Goal: Task Accomplishment & Management: Manage account settings

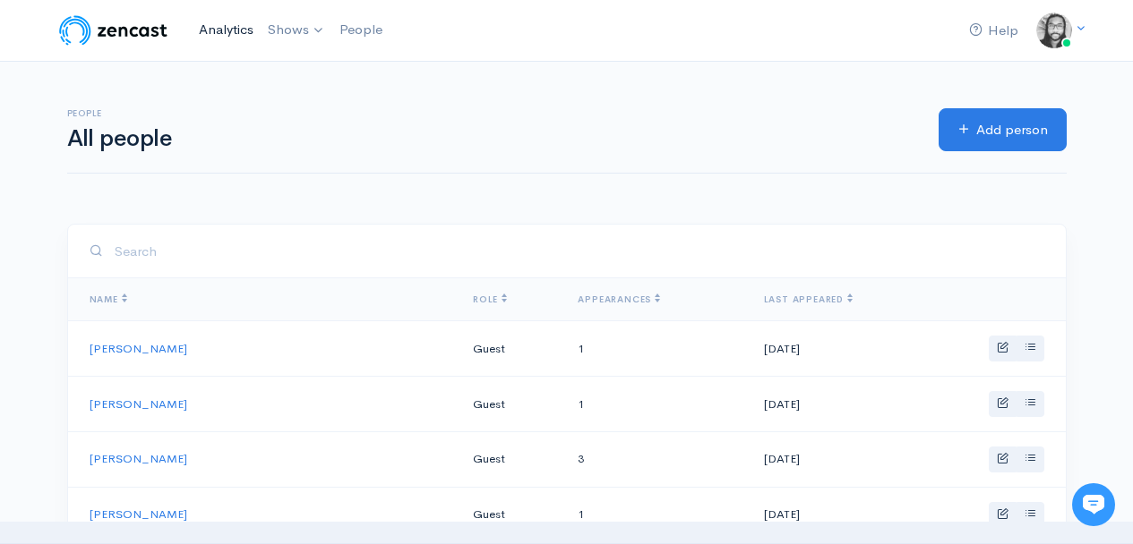
click at [234, 34] on link "Analytics" at bounding box center [226, 30] width 69 height 39
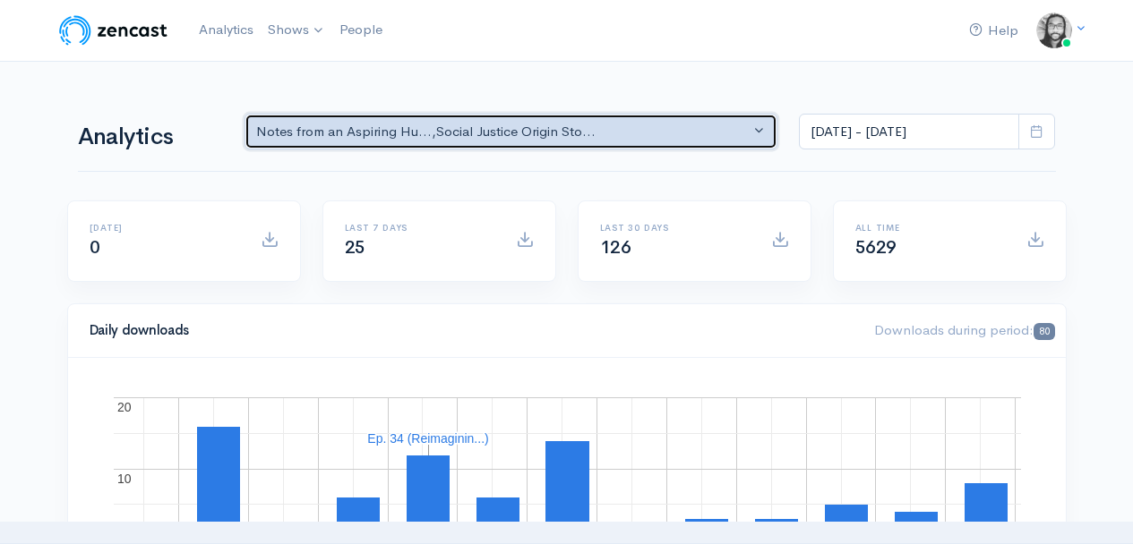
click at [298, 123] on div "Notes from an Aspiring Hu... , Social Justice Origin Sto..." at bounding box center [503, 132] width 494 height 21
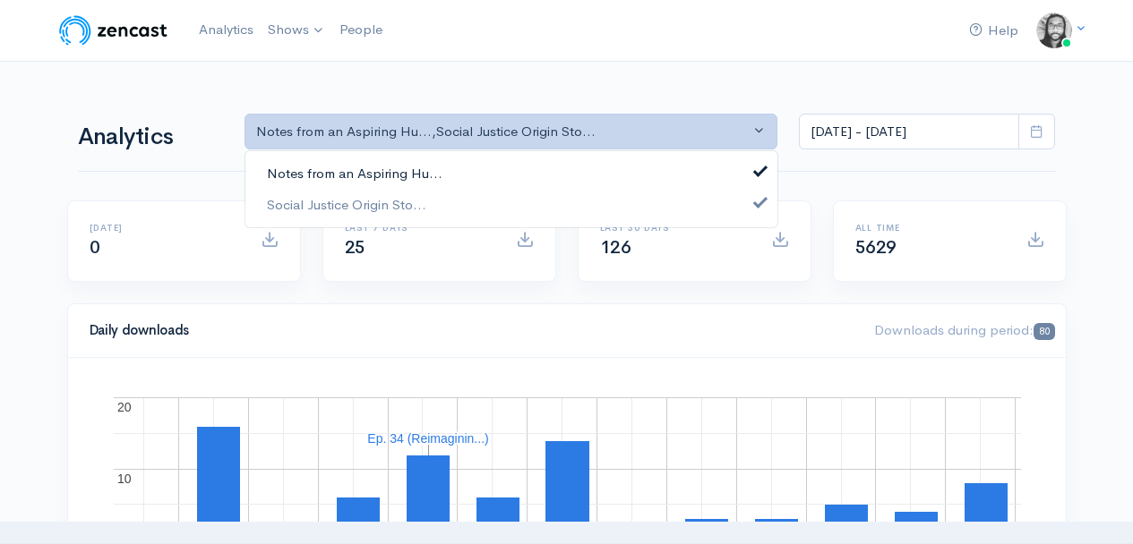
click at [315, 159] on link "Notes from an Aspiring Hu..." at bounding box center [511, 174] width 532 height 31
select select "14701"
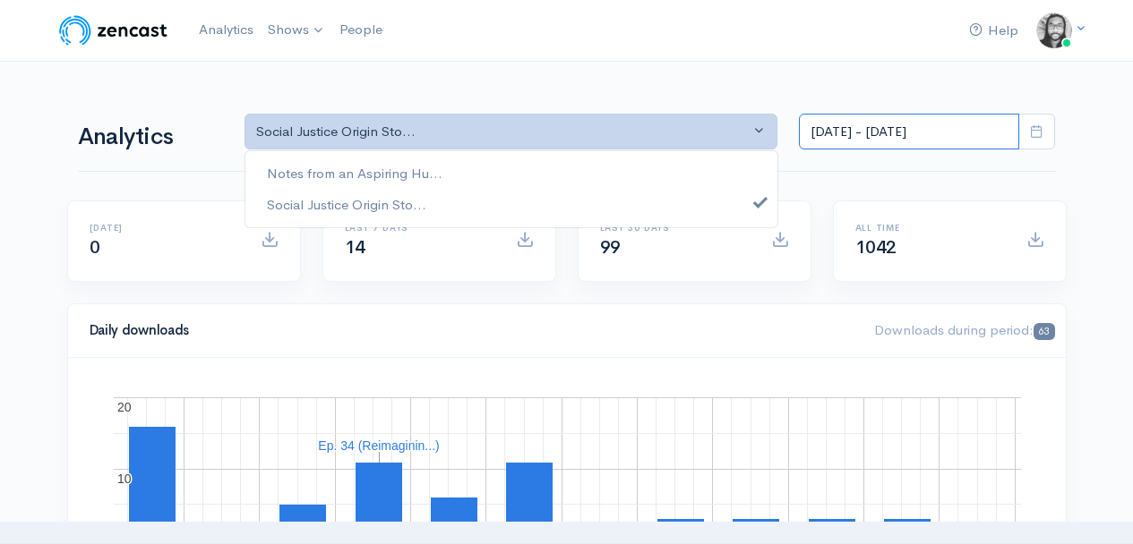
click at [888, 124] on input "[DATE] - [DATE]" at bounding box center [909, 132] width 220 height 37
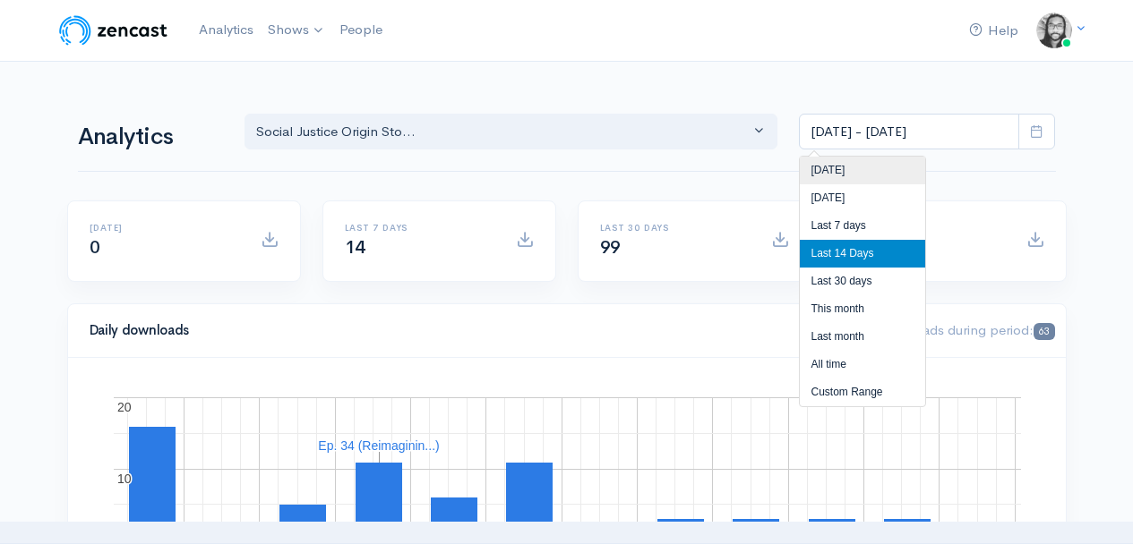
click at [876, 168] on li "[DATE]" at bounding box center [862, 171] width 125 height 28
type input "Sep 12, 2025 - Sep 12, 2025"
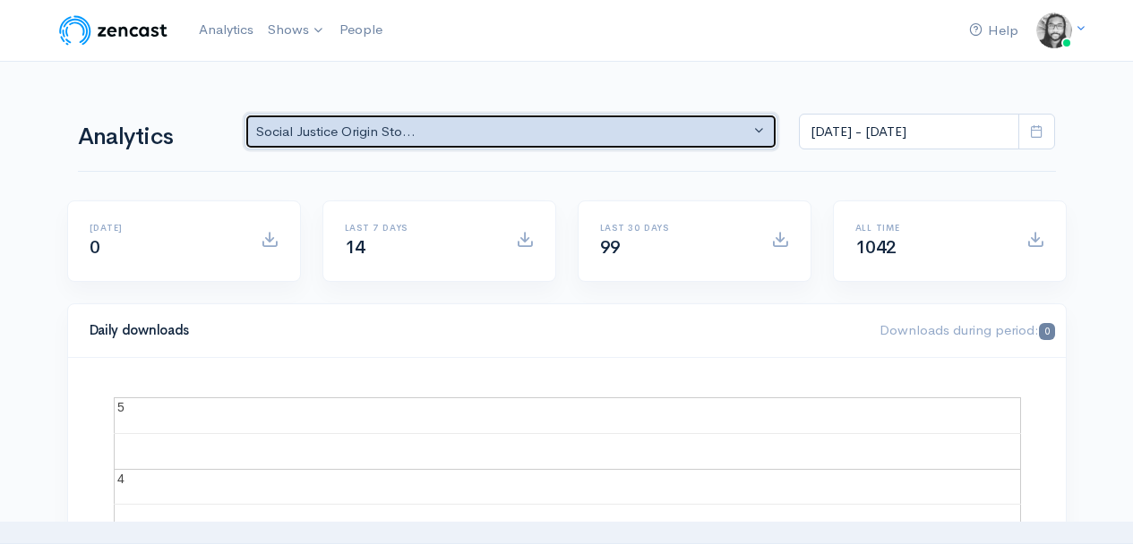
click at [515, 118] on button "Social Justice Origin Sto..." at bounding box center [511, 132] width 534 height 37
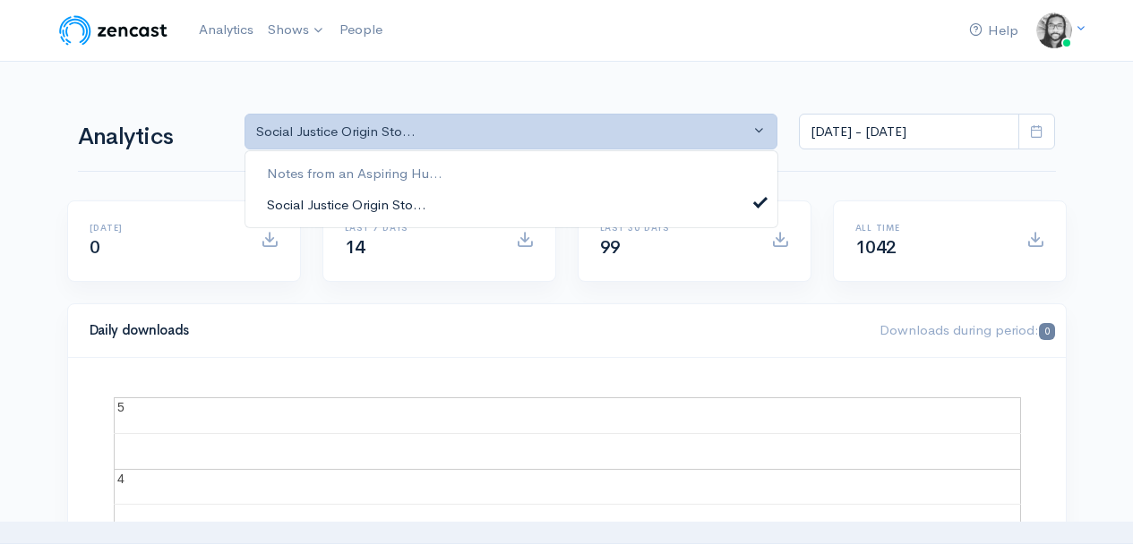
click at [479, 197] on link "Social Justice Origin Sto..." at bounding box center [511, 204] width 532 height 31
click at [478, 197] on link "Social Justice Origin Sto..." at bounding box center [511, 204] width 532 height 31
select select "14701"
click at [524, 99] on div "Analytics Notes from an Aspiring Hu... Social Justice Origin Sto... Social Just…" at bounding box center [567, 130] width 978 height 86
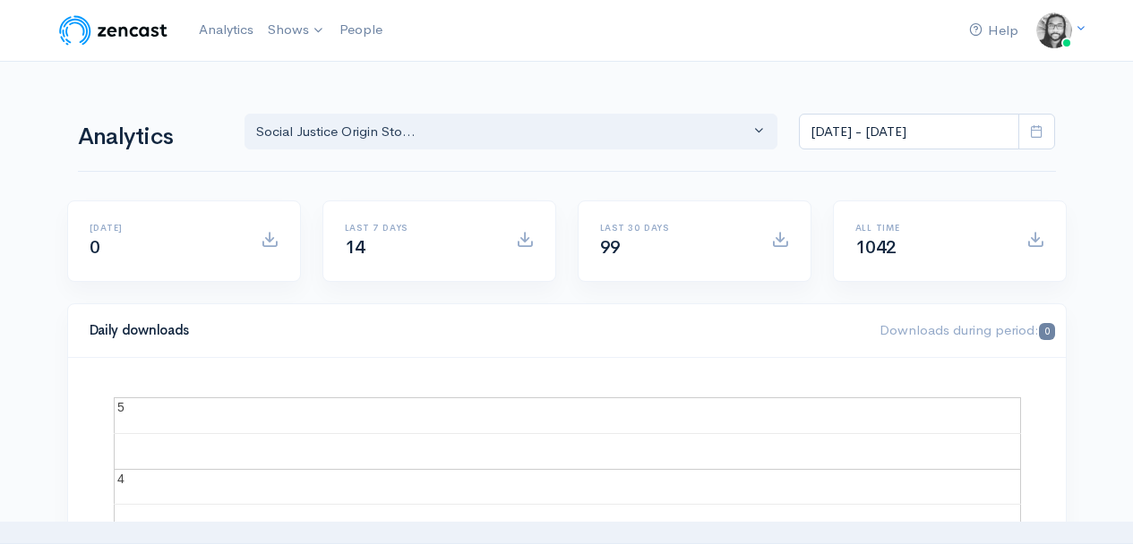
click at [134, 136] on h1 "Analytics" at bounding box center [150, 137] width 145 height 26
click at [229, 27] on link "Analytics" at bounding box center [226, 30] width 69 height 39
click at [582, 44] on div "Help Notifications View all Your profile Team settings Default team Current Log…" at bounding box center [566, 30] width 1021 height 39
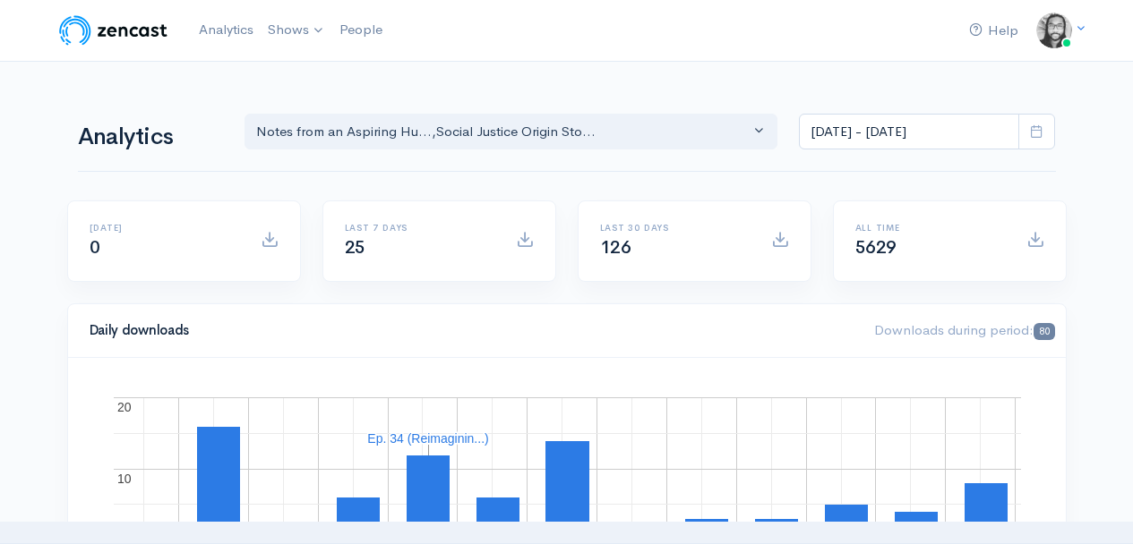
click at [654, 30] on div "Help Notifications View all Your profile Team settings Default team Current Log…" at bounding box center [566, 30] width 1021 height 39
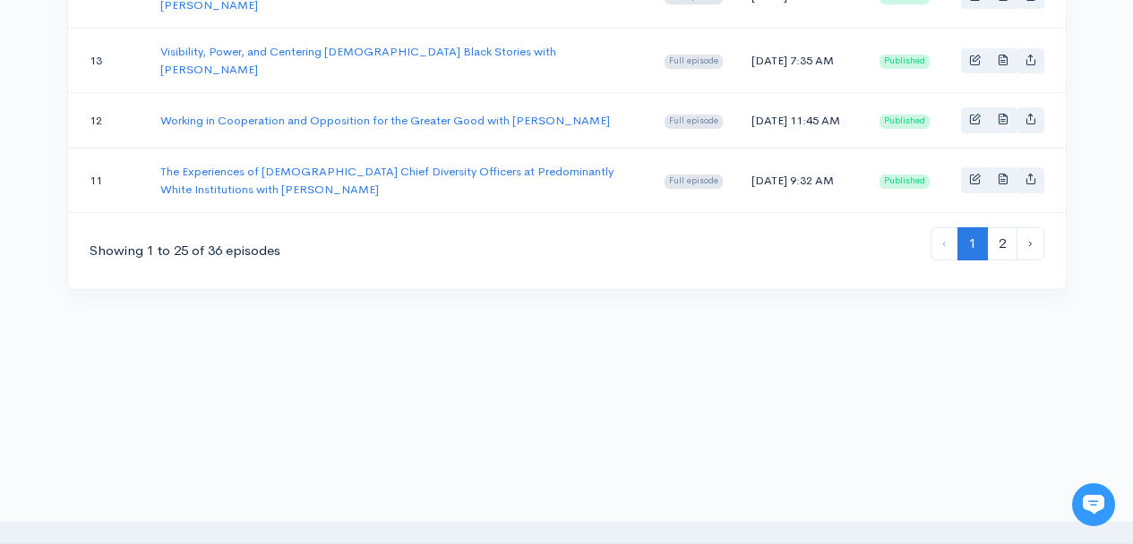
scroll to position [1769, 0]
click at [1000, 261] on link "2" at bounding box center [1002, 243] width 30 height 33
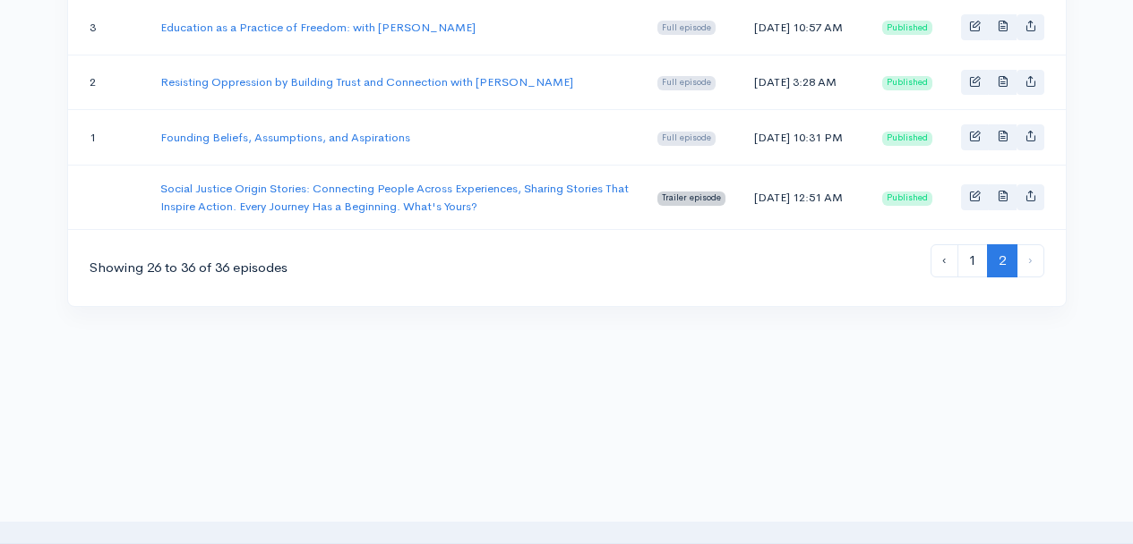
scroll to position [910, 0]
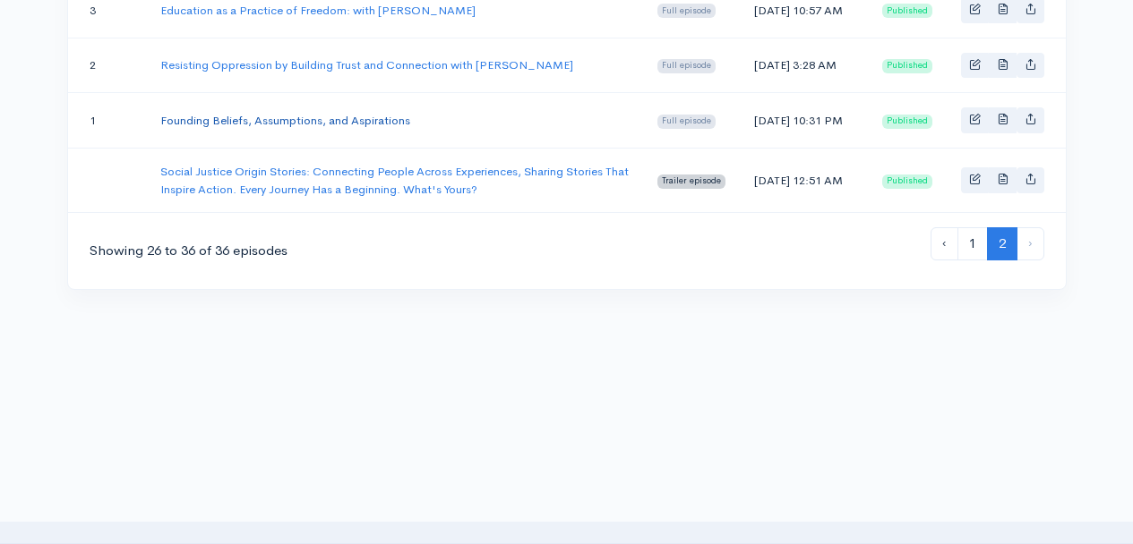
click at [357, 117] on link "Founding Beliefs, Assumptions, and Aspirations" at bounding box center [285, 120] width 250 height 15
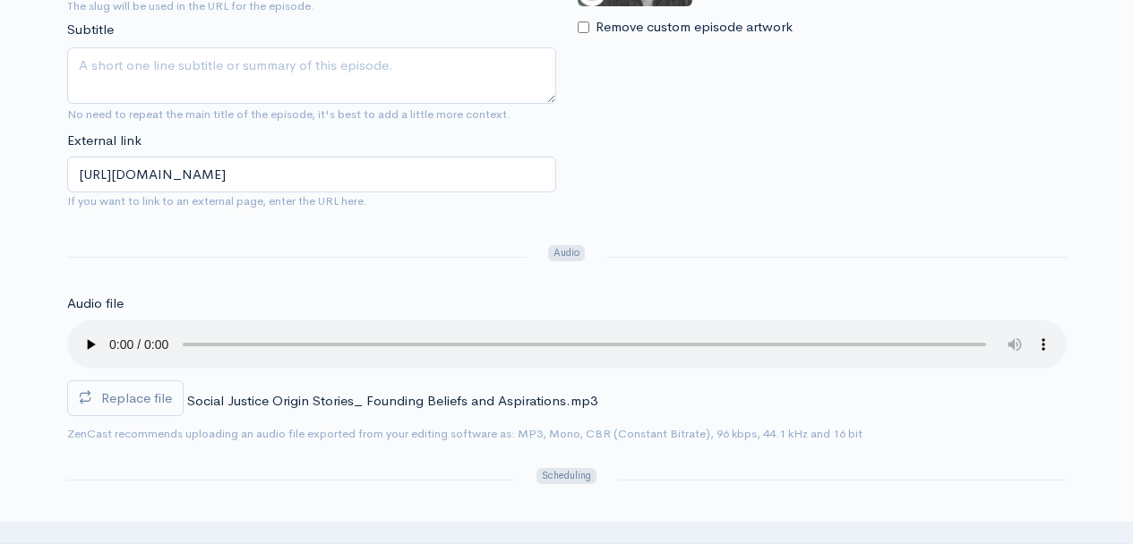
scroll to position [495, 0]
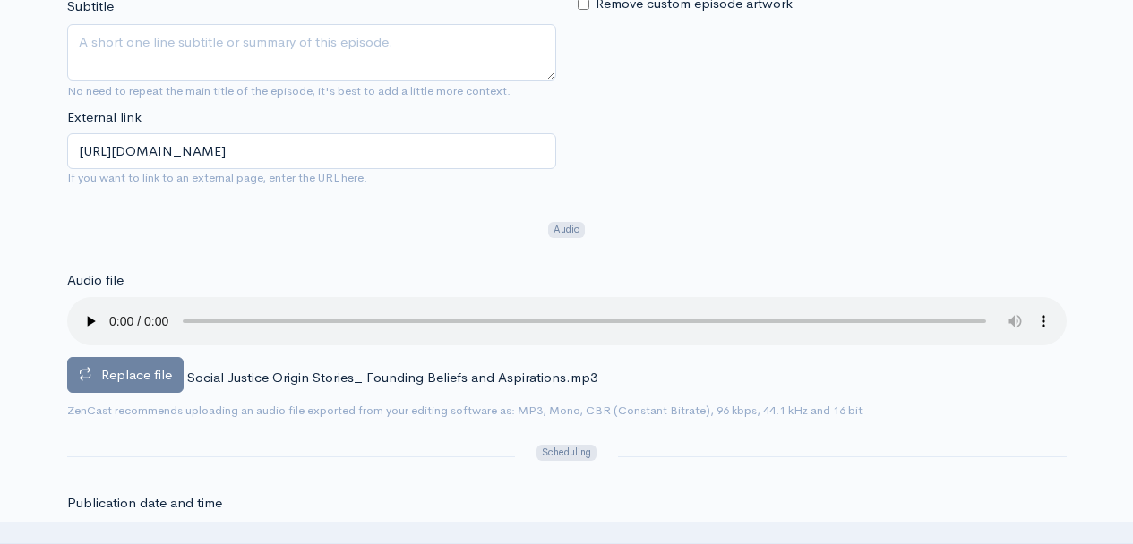
click at [122, 377] on span "Replace file" at bounding box center [136, 374] width 71 height 17
click at [0, 0] on input "Replace file" at bounding box center [0, 0] width 0 height 0
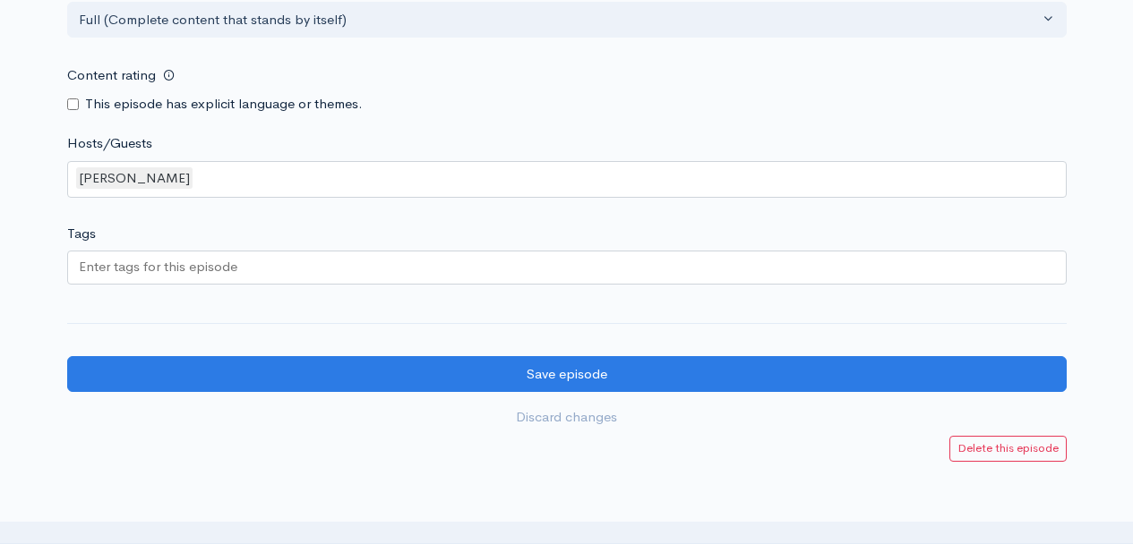
scroll to position [2153, 0]
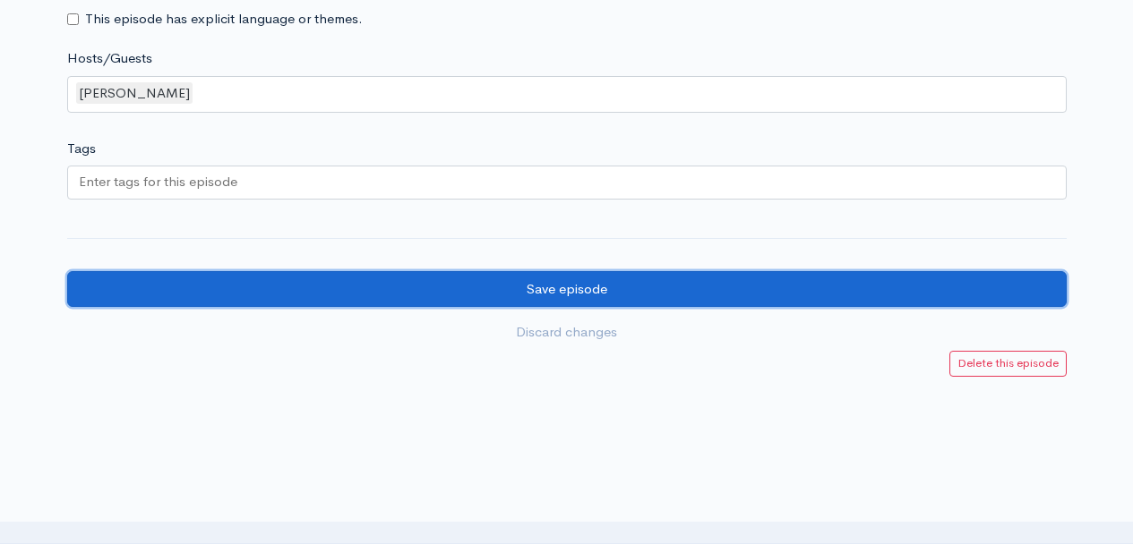
click at [588, 296] on input "Save episode" at bounding box center [566, 289] width 999 height 37
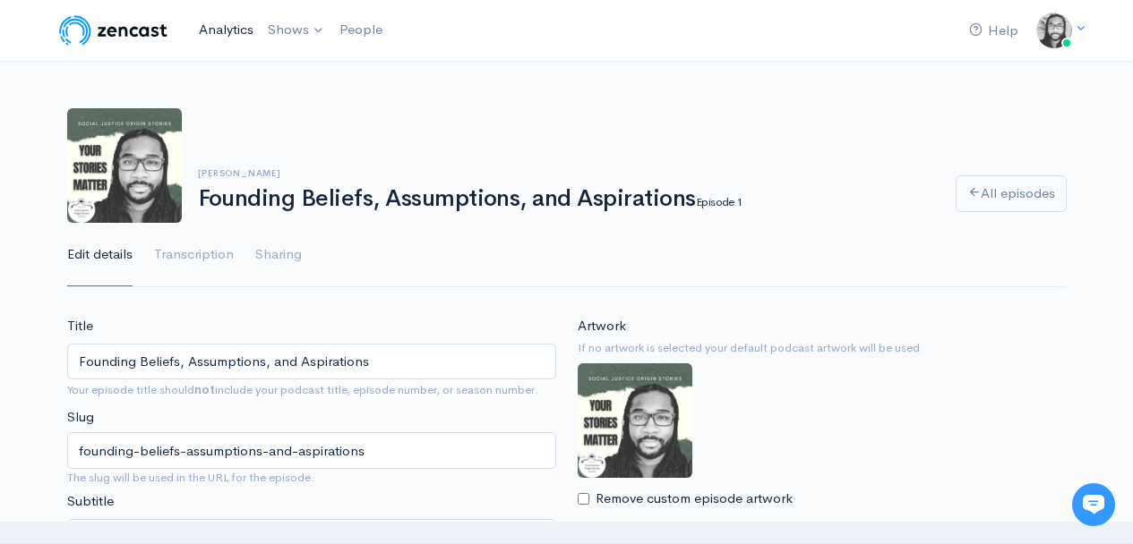
click at [228, 23] on link "Analytics" at bounding box center [226, 30] width 69 height 39
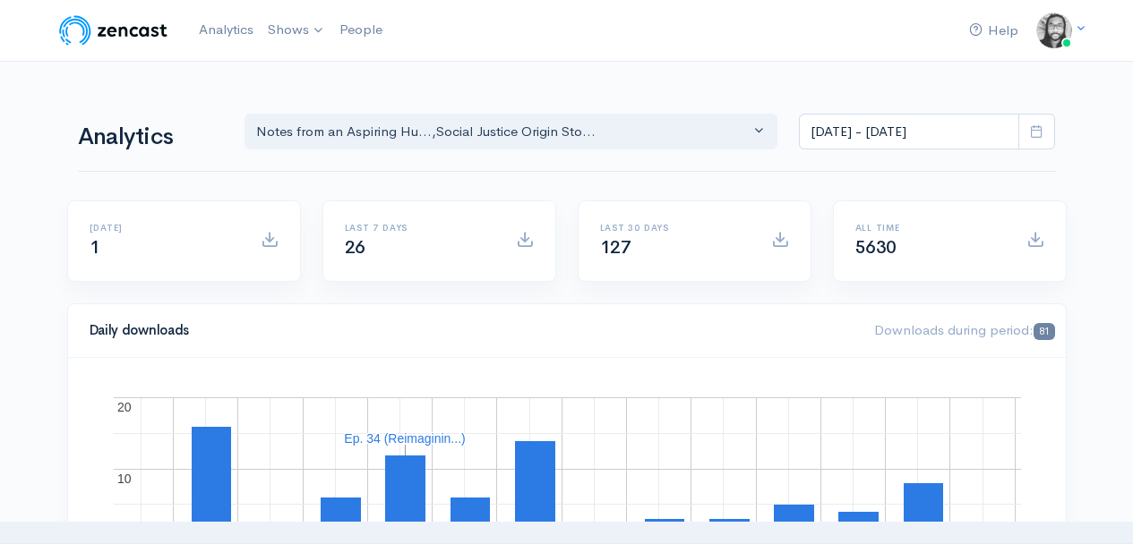
click at [883, 144] on input "[DATE] - [DATE]" at bounding box center [909, 132] width 220 height 37
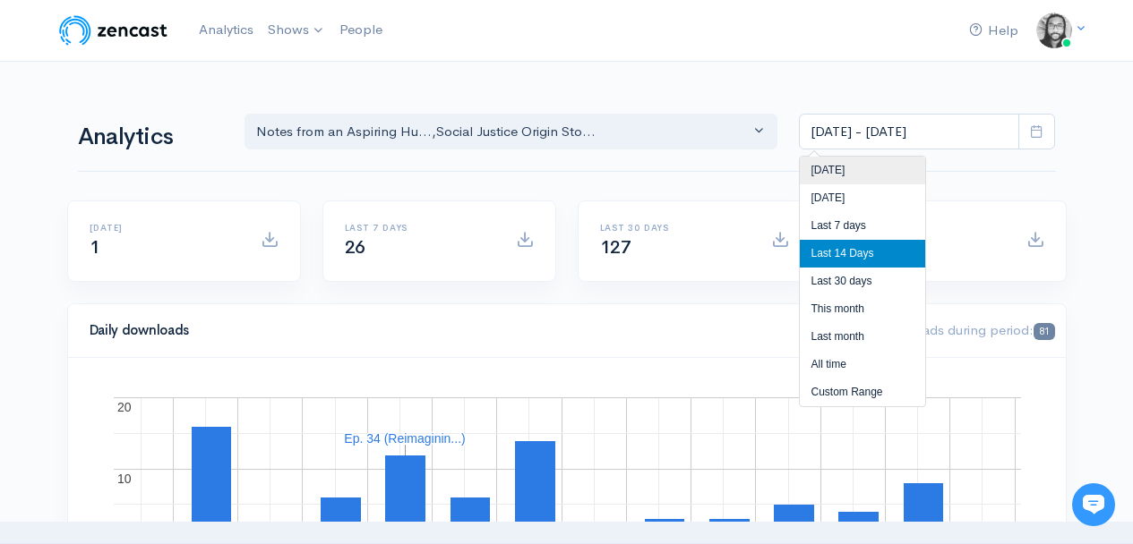
click at [878, 167] on li "[DATE]" at bounding box center [862, 171] width 125 height 28
type input "Sep 12, 2025 - Sep 12, 2025"
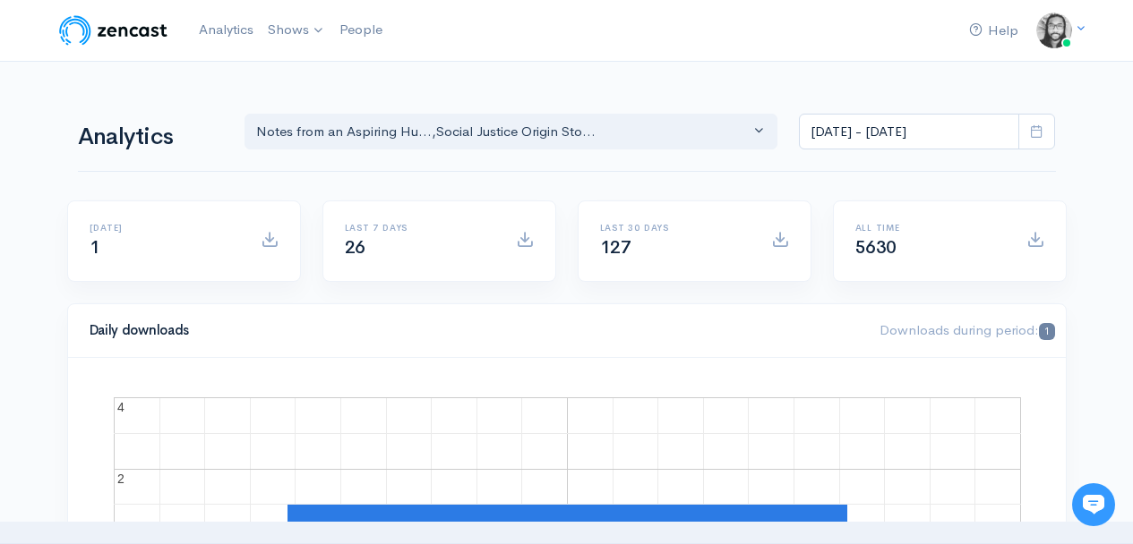
click at [348, 35] on link "People" at bounding box center [360, 30] width 57 height 39
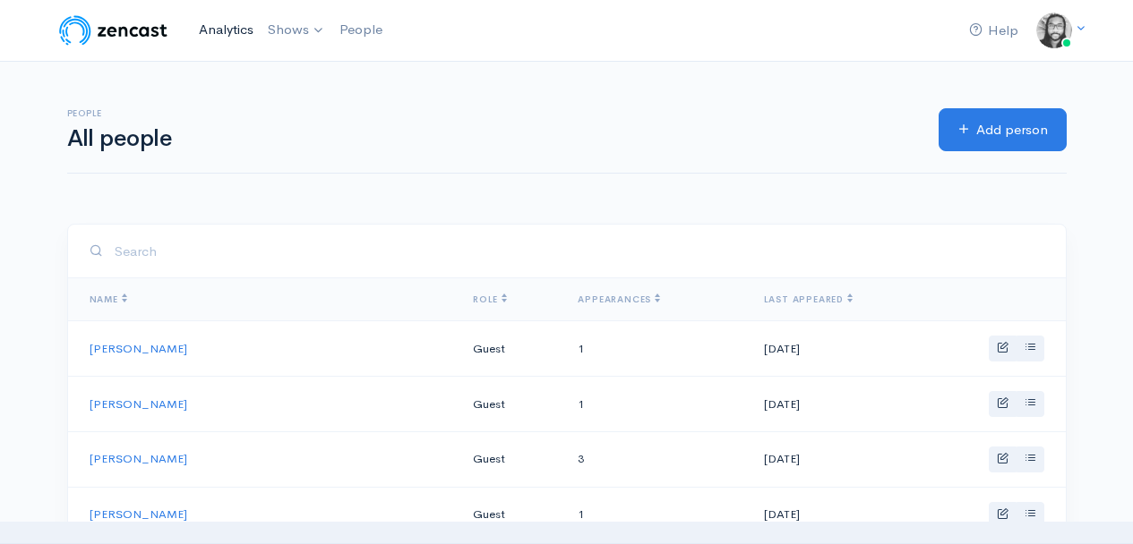
click at [234, 34] on link "Analytics" at bounding box center [226, 30] width 69 height 39
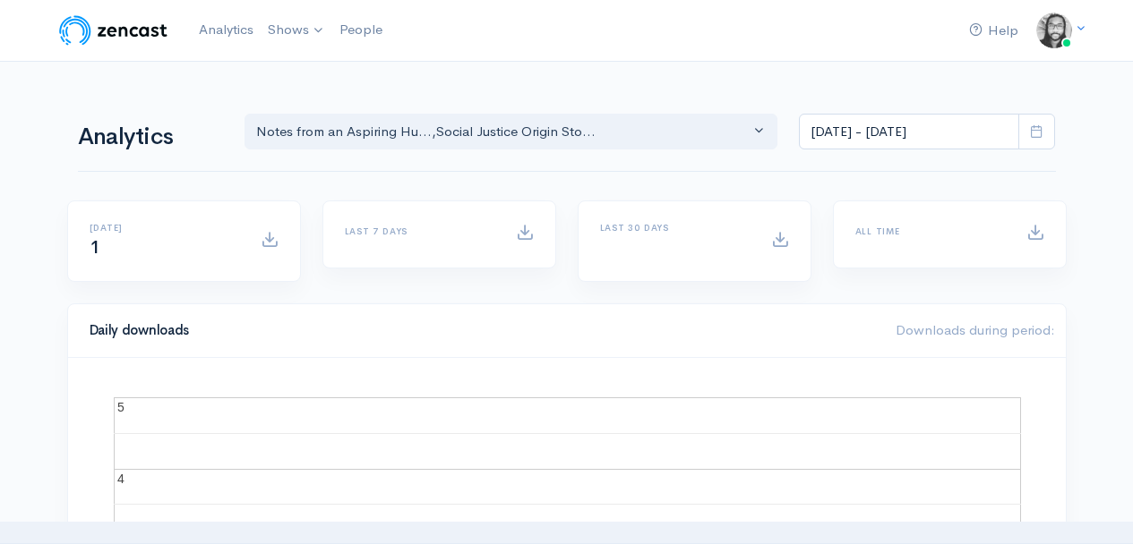
click at [504, 38] on div "Help Notifications View all Your profile Team settings Default team Current Log…" at bounding box center [566, 30] width 1021 height 39
